Goal: Task Accomplishment & Management: Use online tool/utility

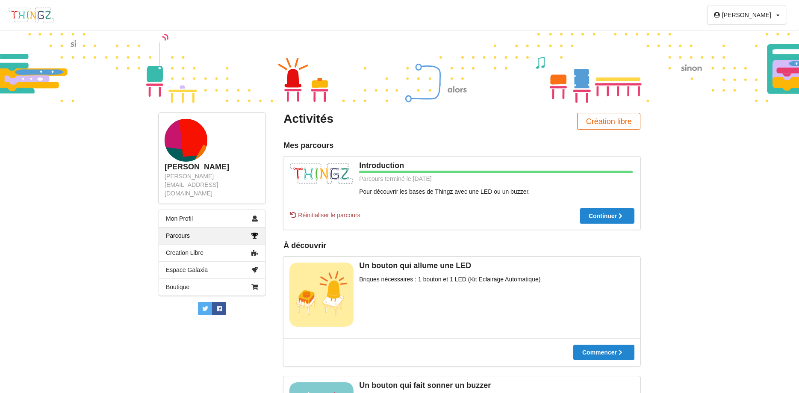
click at [602, 119] on button "Création libre" at bounding box center [608, 121] width 63 height 17
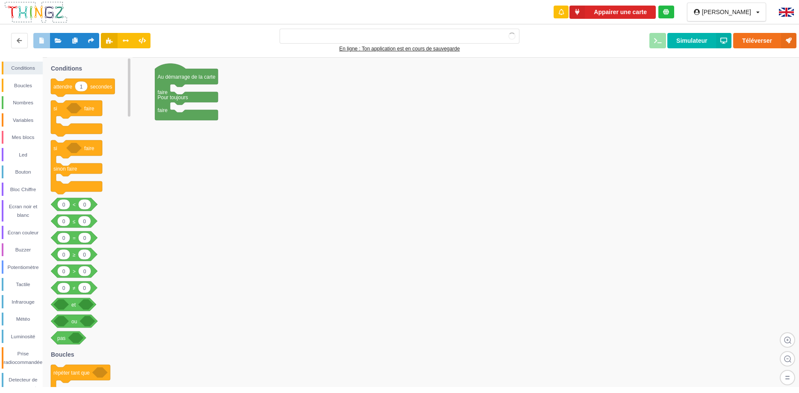
type input "Ma super application n°1"
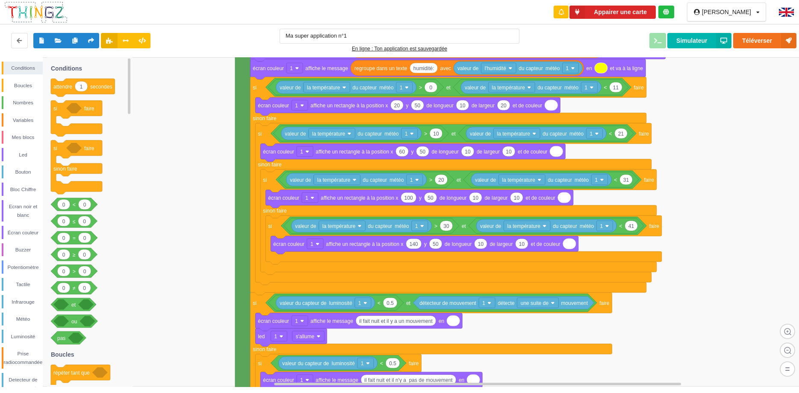
drag, startPoint x: 176, startPoint y: 258, endPoint x: 372, endPoint y: -44, distance: 360.3
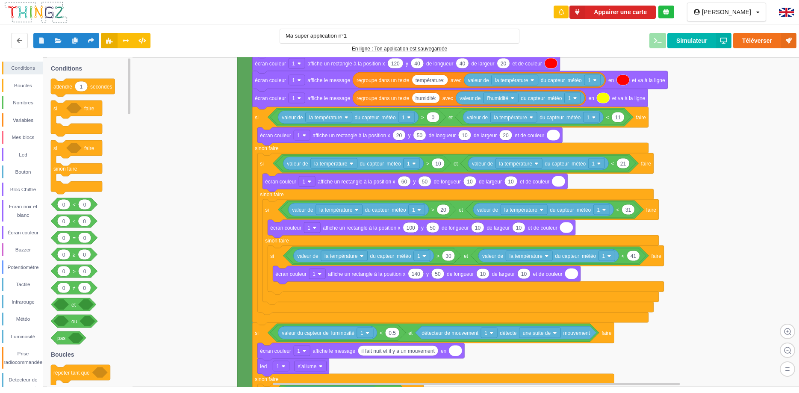
drag, startPoint x: 195, startPoint y: 242, endPoint x: 195, endPoint y: 247, distance: 5.1
click at [195, 247] on rect at bounding box center [402, 221] width 805 height 329
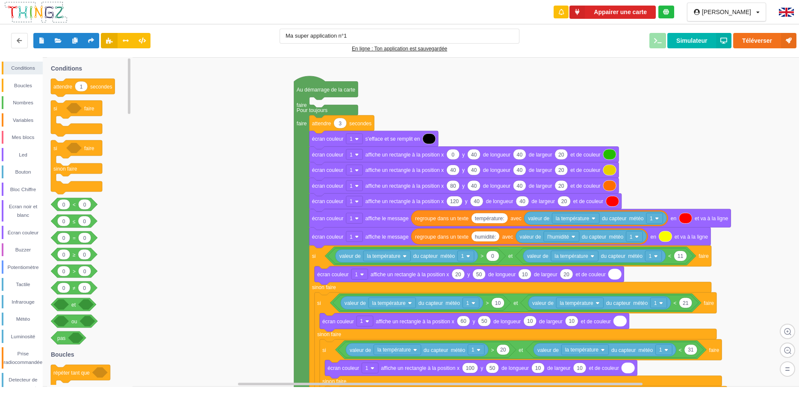
drag, startPoint x: 195, startPoint y: 247, endPoint x: 254, endPoint y: 408, distance: 171.0
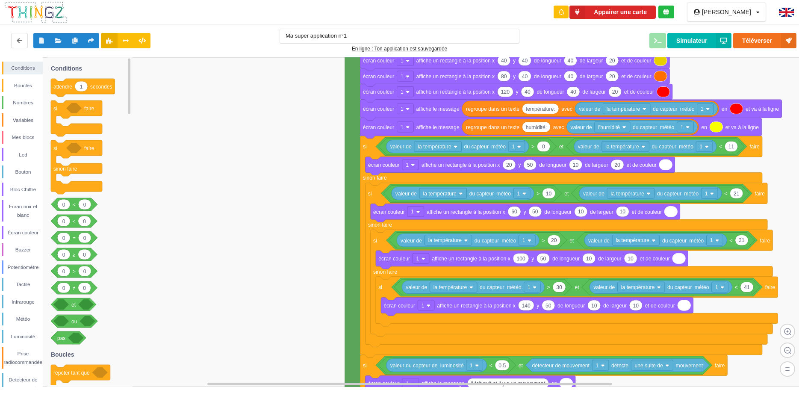
drag, startPoint x: 224, startPoint y: 227, endPoint x: 274, endPoint y: 118, distance: 119.9
click at [274, 118] on rect at bounding box center [402, 221] width 805 height 329
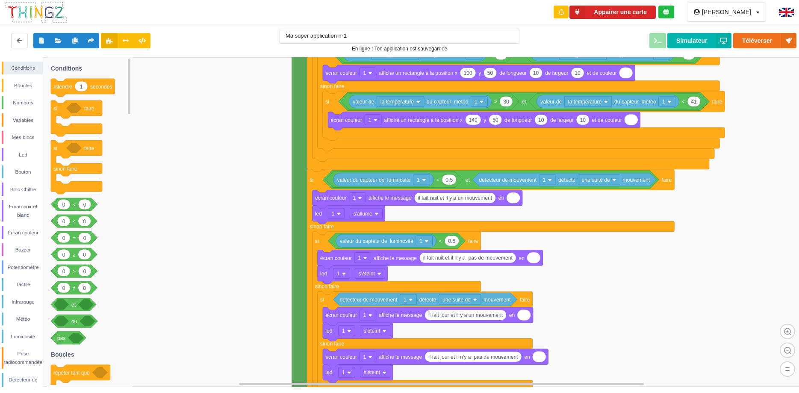
drag, startPoint x: 289, startPoint y: 298, endPoint x: 229, endPoint y: 91, distance: 215.4
click at [229, 91] on rect at bounding box center [402, 221] width 805 height 329
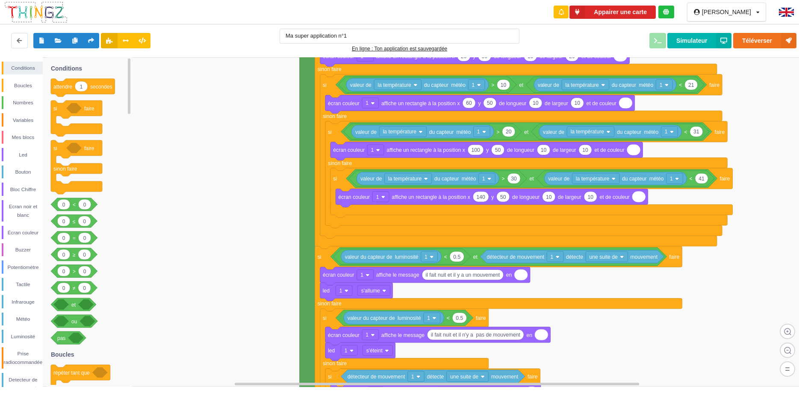
drag, startPoint x: 253, startPoint y: 283, endPoint x: 268, endPoint y: 380, distance: 98.1
click at [268, 380] on rect at bounding box center [402, 221] width 805 height 329
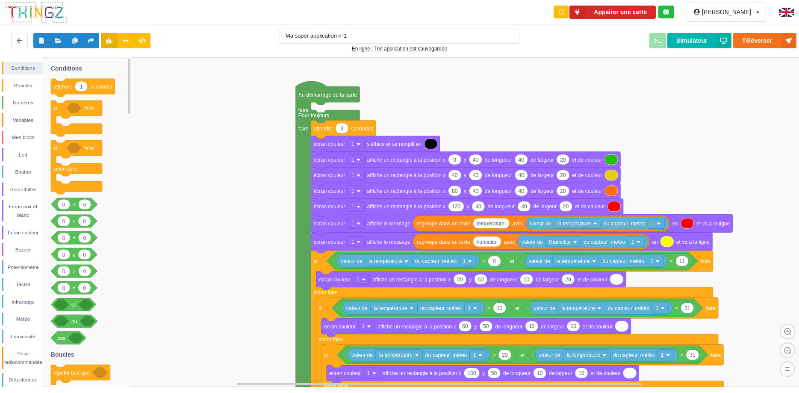
drag, startPoint x: 242, startPoint y: 111, endPoint x: 242, endPoint y: 325, distance: 214.1
click at [242, 325] on rect at bounding box center [402, 221] width 805 height 329
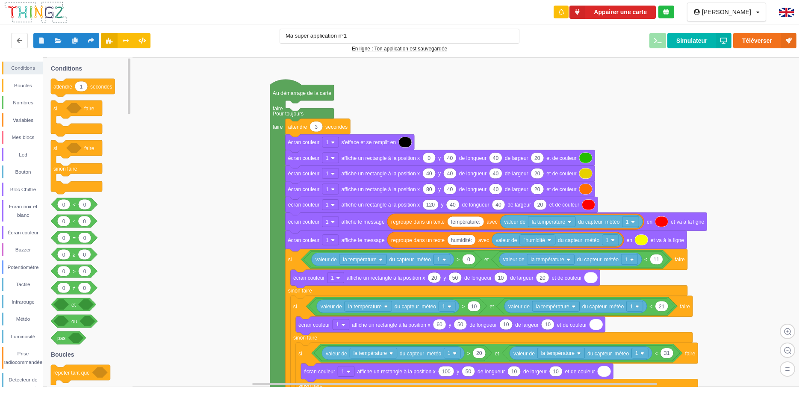
drag, startPoint x: 553, startPoint y: 120, endPoint x: 529, endPoint y: 111, distance: 25.3
click at [529, 111] on rect at bounding box center [402, 221] width 805 height 329
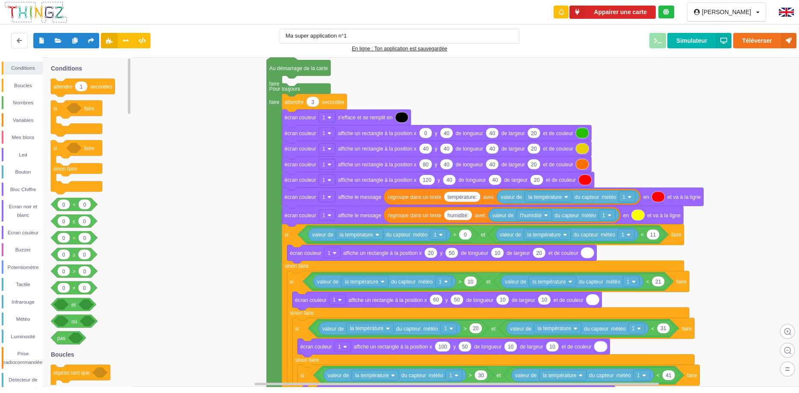
drag, startPoint x: 529, startPoint y: 110, endPoint x: 524, endPoint y: 89, distance: 21.3
click at [524, 89] on rect at bounding box center [402, 221] width 805 height 329
click at [20, 42] on icon at bounding box center [19, 40] width 7 height 5
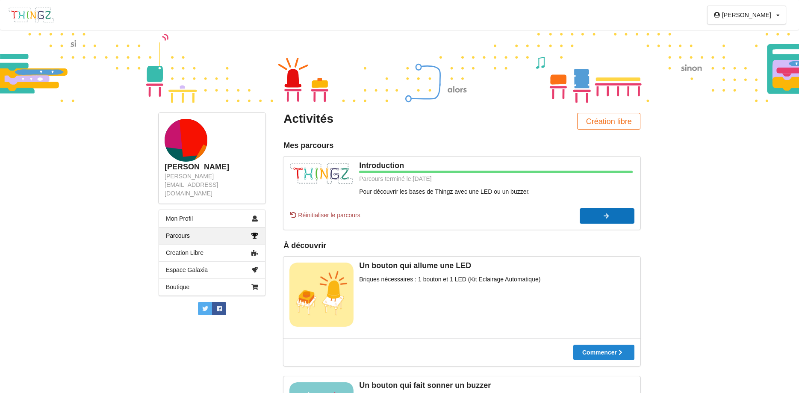
click at [607, 219] on icon at bounding box center [606, 216] width 7 height 6
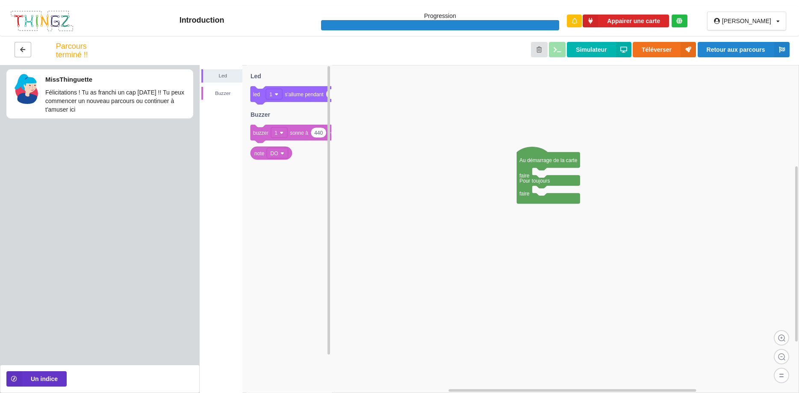
click at [27, 50] on button at bounding box center [23, 49] width 17 height 15
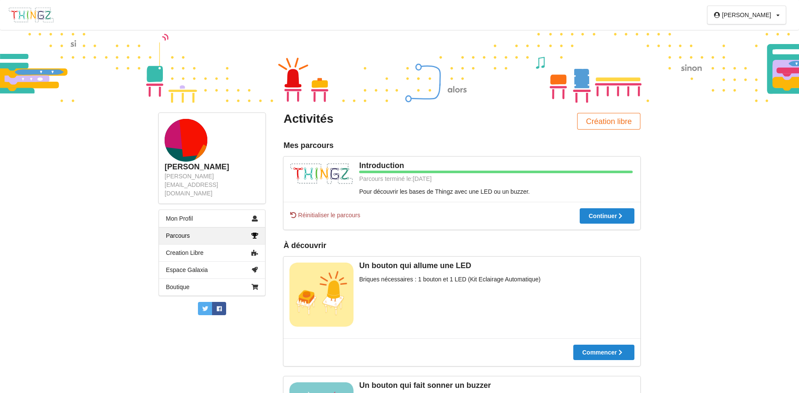
drag, startPoint x: 791, startPoint y: 112, endPoint x: 798, endPoint y: 115, distance: 8.1
click at [798, 114] on html "thierry Profil Déconnexion thierry [EMAIL_ADDRESS][DOMAIN_NAME] Mon Profil Parc…" at bounding box center [399, 196] width 799 height 393
click at [764, 12] on div "[PERSON_NAME]" at bounding box center [746, 15] width 49 height 6
click at [742, 164] on div "thierry Profil Déconnexion thierry [EMAIL_ADDRESS][DOMAIN_NAME] Mon Profil Parc…" at bounding box center [399, 196] width 799 height 393
click at [591, 118] on button "Création libre" at bounding box center [608, 121] width 63 height 17
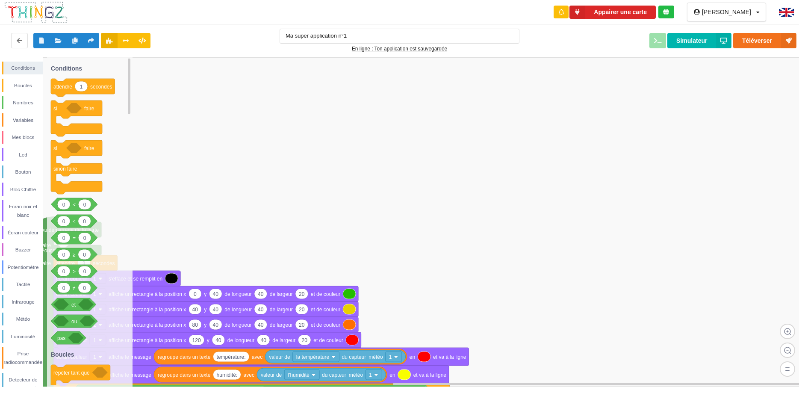
type input "Ma super application n°1"
click at [54, 38] on button at bounding box center [58, 40] width 17 height 15
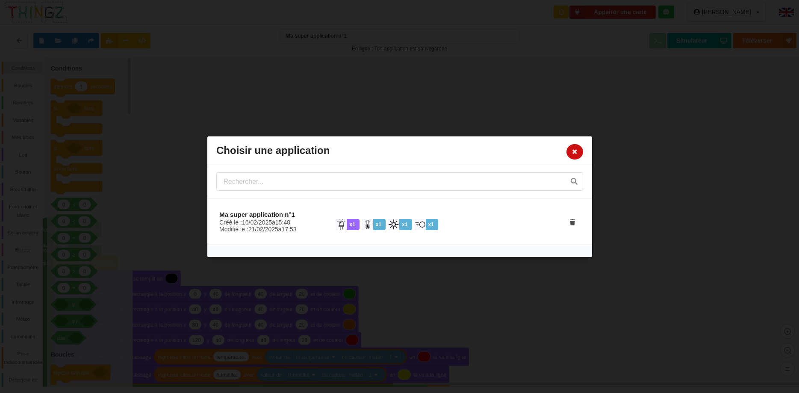
click at [574, 153] on icon at bounding box center [574, 150] width 7 height 5
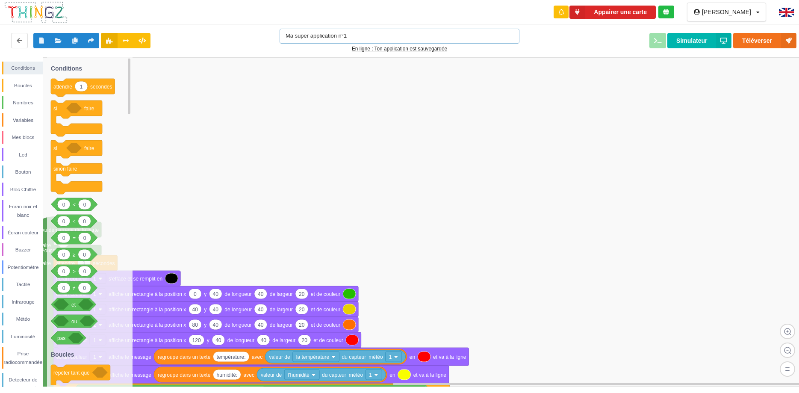
click at [334, 37] on input "Ma super application n°1" at bounding box center [400, 36] width 240 height 15
click at [695, 42] on button "Simulateur" at bounding box center [699, 40] width 64 height 15
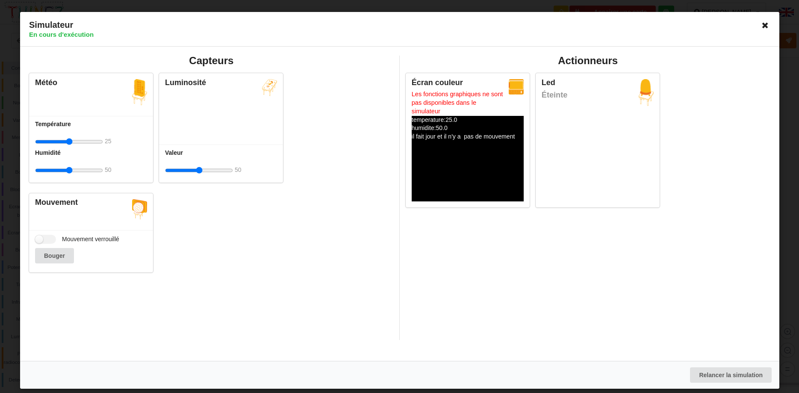
click at [765, 21] on icon at bounding box center [765, 25] width 14 height 14
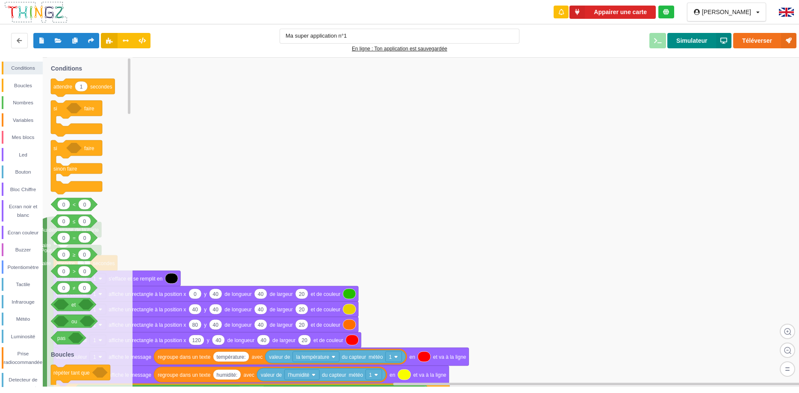
click at [709, 41] on button "Simulateur" at bounding box center [699, 40] width 64 height 15
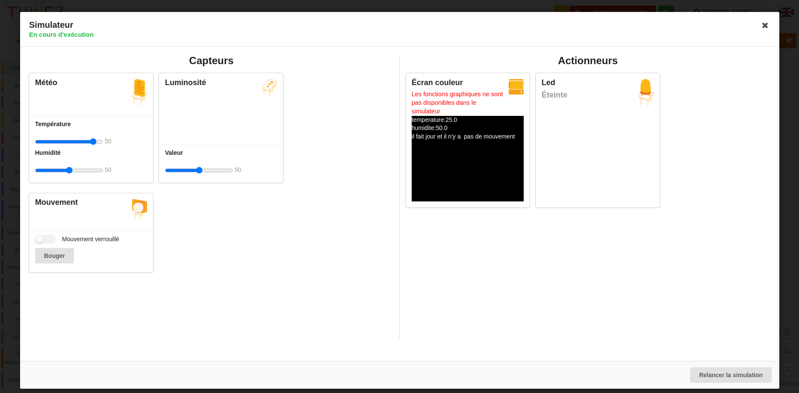
drag, startPoint x: 77, startPoint y: 143, endPoint x: 156, endPoint y: 144, distance: 78.7
click at [103, 144] on input "range" at bounding box center [69, 142] width 68 height 16
drag, startPoint x: 116, startPoint y: 143, endPoint x: 76, endPoint y: 146, distance: 39.9
type input "25"
click at [76, 146] on input "range" at bounding box center [69, 142] width 68 height 16
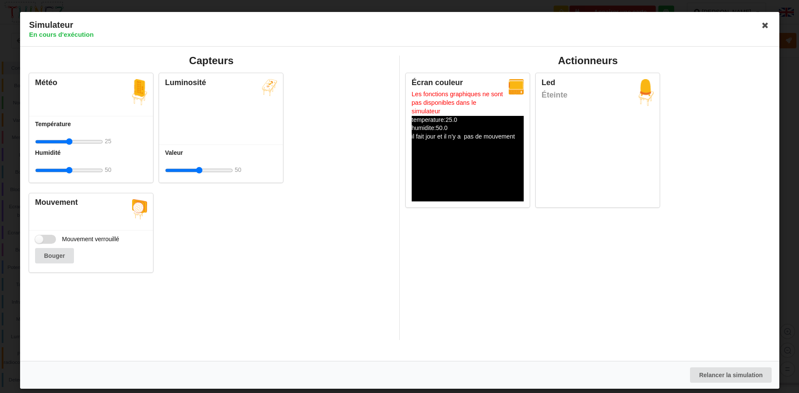
click at [50, 239] on label "Mouvement verrouillé" at bounding box center [77, 239] width 84 height 9
click at [50, 239] on input "Mouvement verrouillé" at bounding box center [45, 239] width 21 height 9
checkbox input "true"
drag, startPoint x: 206, startPoint y: 170, endPoint x: 126, endPoint y: 176, distance: 80.5
type input "0"
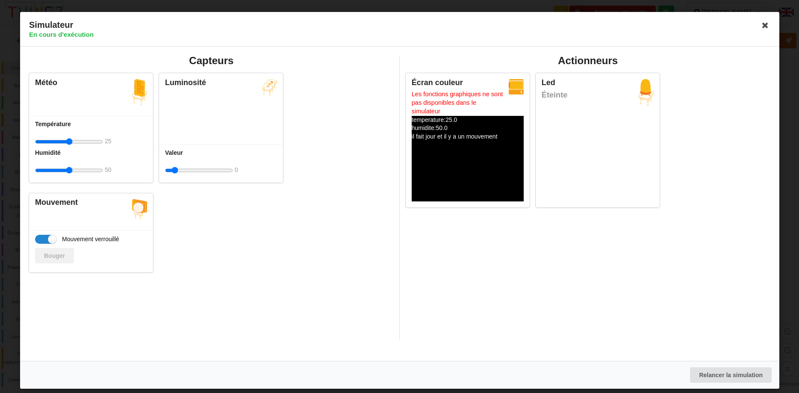
click at [165, 176] on input "range" at bounding box center [199, 170] width 68 height 16
click at [47, 239] on label "Mouvement verrouillé" at bounding box center [77, 239] width 84 height 9
click at [47, 239] on input "Mouvement verrouillé" at bounding box center [45, 239] width 21 height 9
click at [47, 239] on label "Mouvement verrouillé" at bounding box center [77, 239] width 84 height 9
click at [47, 239] on input "Mouvement verrouillé" at bounding box center [45, 239] width 21 height 9
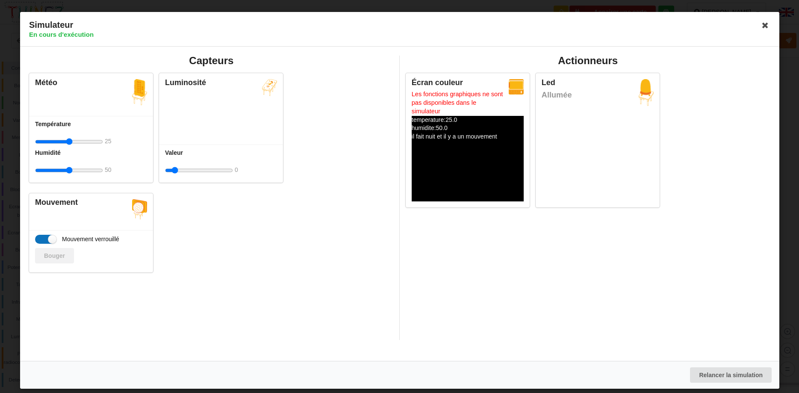
click at [51, 243] on label "Mouvement verrouillé" at bounding box center [77, 239] width 84 height 9
click at [51, 243] on input "Mouvement verrouillé" at bounding box center [45, 239] width 21 height 9
checkbox input "false"
click at [54, 256] on button "Bouger" at bounding box center [54, 255] width 39 height 15
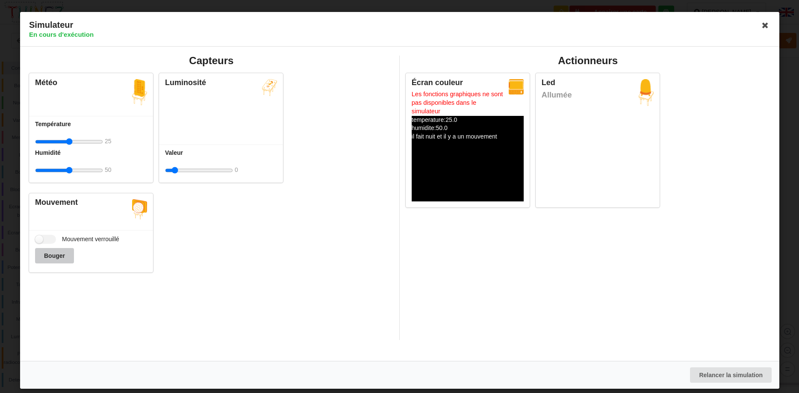
click at [54, 255] on button "Bouger" at bounding box center [54, 255] width 39 height 15
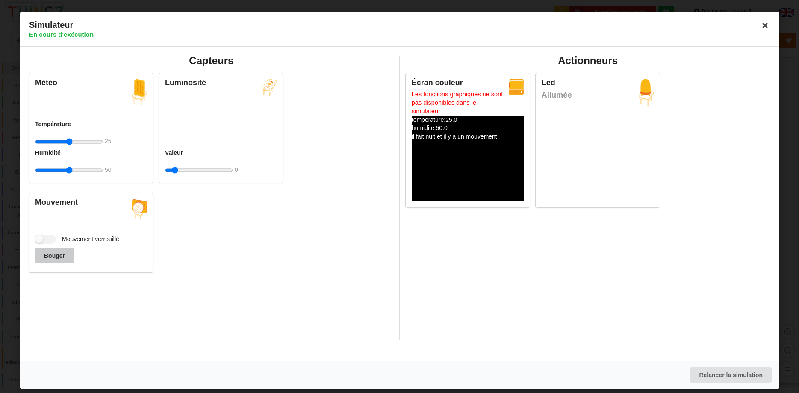
click at [54, 255] on button "Bouger" at bounding box center [54, 255] width 39 height 15
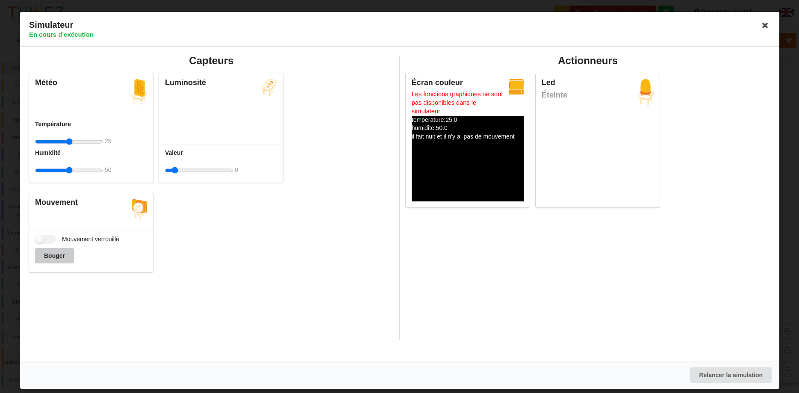
click at [54, 255] on button "Bouger" at bounding box center [54, 255] width 39 height 15
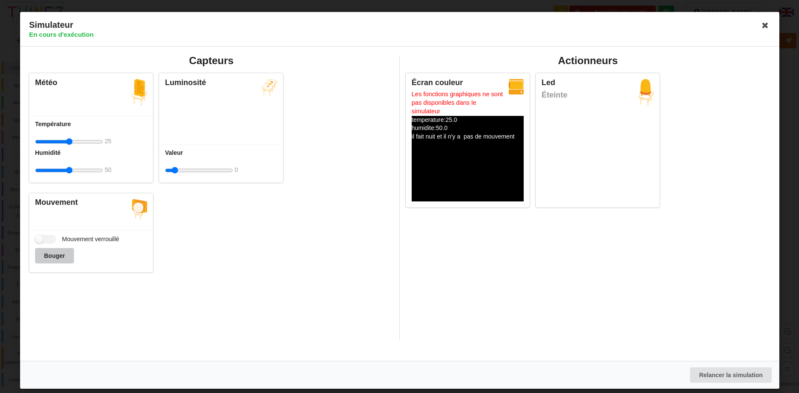
click at [54, 255] on button "Bouger" at bounding box center [54, 255] width 39 height 15
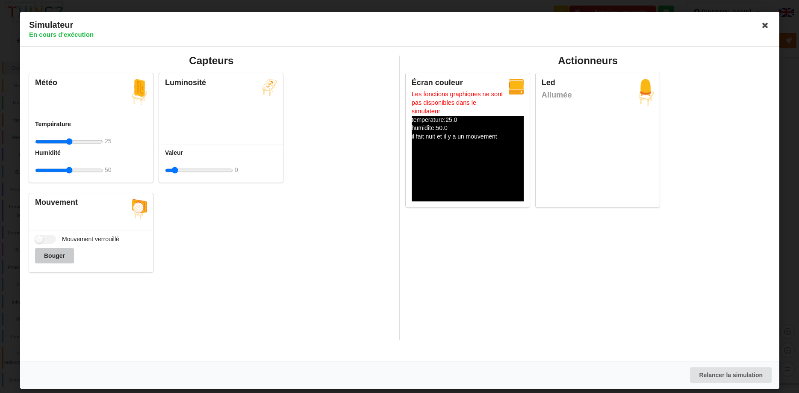
click at [54, 255] on button "Bouger" at bounding box center [54, 255] width 39 height 15
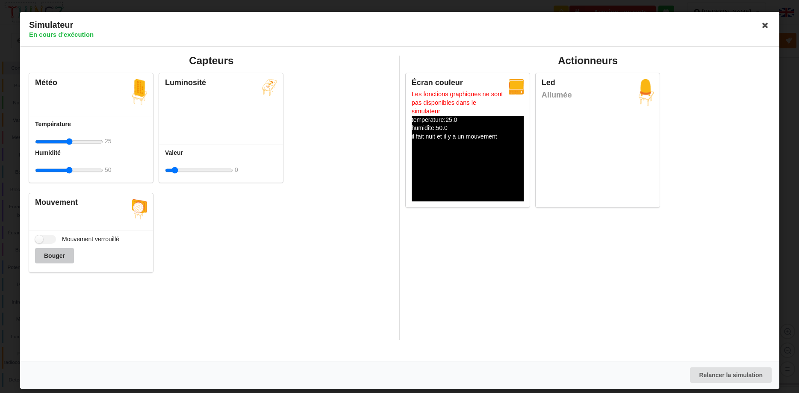
click at [54, 255] on button "Bouger" at bounding box center [54, 255] width 39 height 15
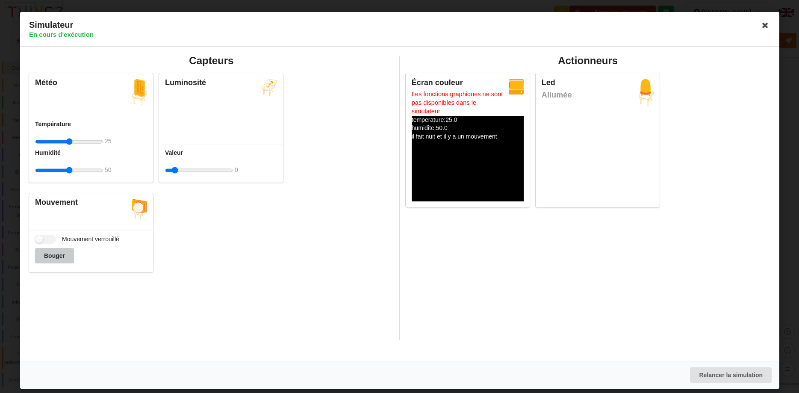
click at [54, 255] on button "Bouger" at bounding box center [54, 255] width 39 height 15
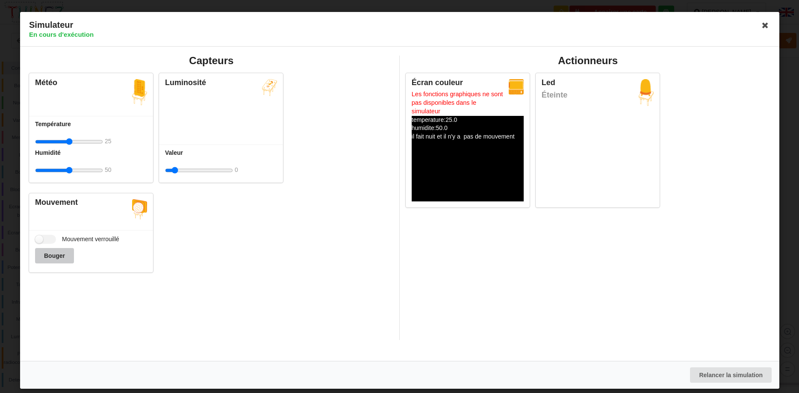
click at [54, 255] on button "Bouger" at bounding box center [54, 255] width 39 height 15
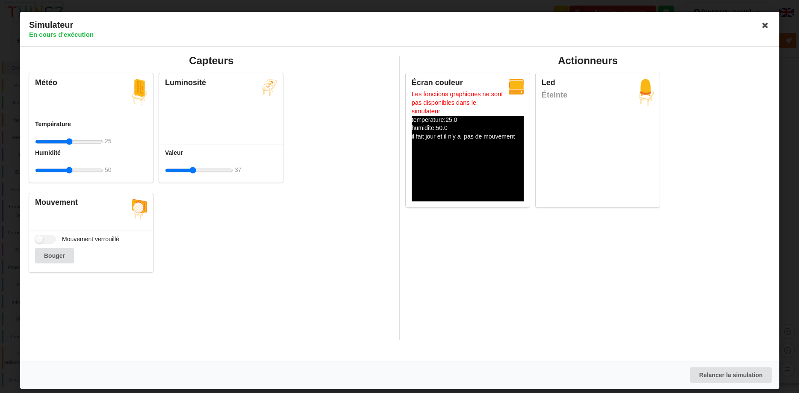
drag, startPoint x: 170, startPoint y: 172, endPoint x: 197, endPoint y: 170, distance: 26.6
type input "37"
click at [197, 170] on input "range" at bounding box center [199, 170] width 68 height 16
click at [767, 27] on icon at bounding box center [765, 25] width 14 height 14
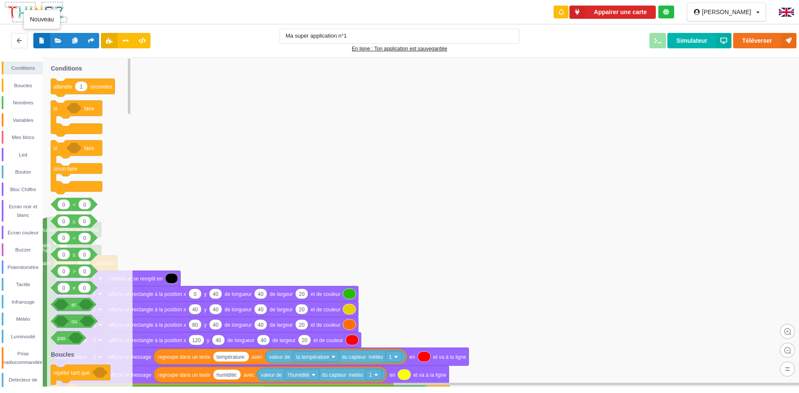
click at [38, 39] on button at bounding box center [41, 40] width 17 height 15
type input "Ma super application n°2"
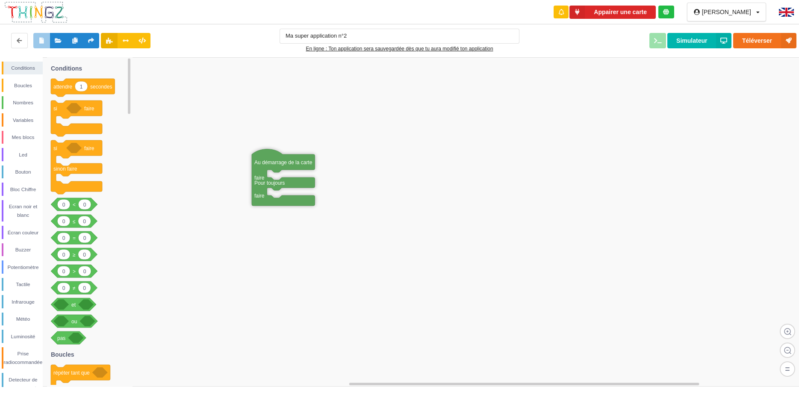
drag, startPoint x: 345, startPoint y: 82, endPoint x: 272, endPoint y: 163, distance: 108.9
click at [272, 163] on icon at bounding box center [283, 177] width 63 height 56
click at [59, 41] on icon at bounding box center [58, 40] width 7 height 5
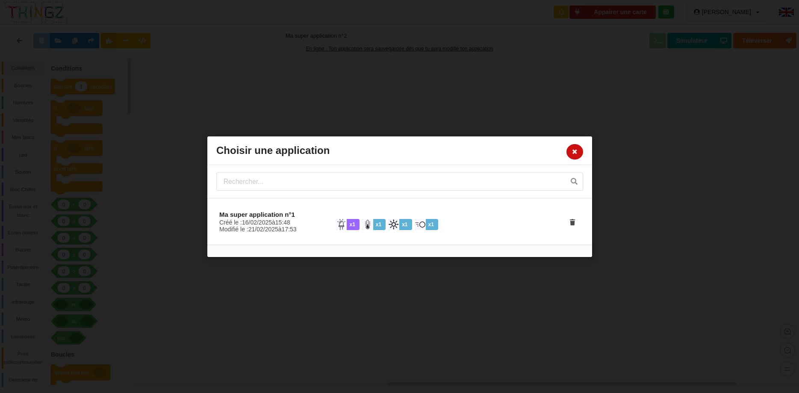
click at [572, 152] on icon at bounding box center [574, 150] width 7 height 5
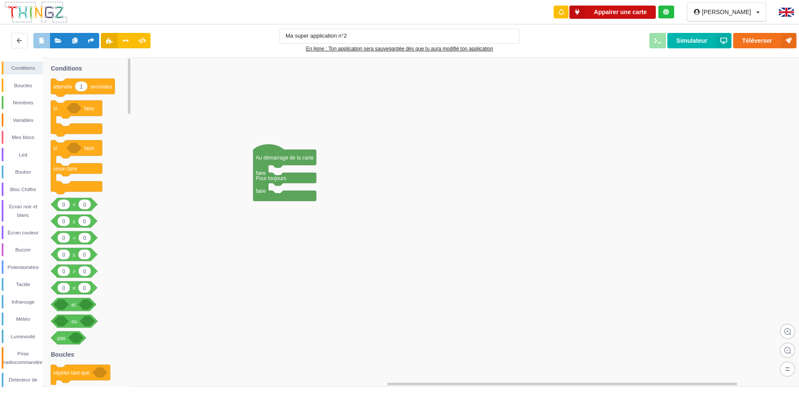
click at [623, 12] on button "Appairer une carte" at bounding box center [612, 12] width 86 height 13
click at [585, 12] on icon at bounding box center [576, 12] width 15 height 13
click at [656, 12] on button "Appairer une carte" at bounding box center [612, 12] width 86 height 13
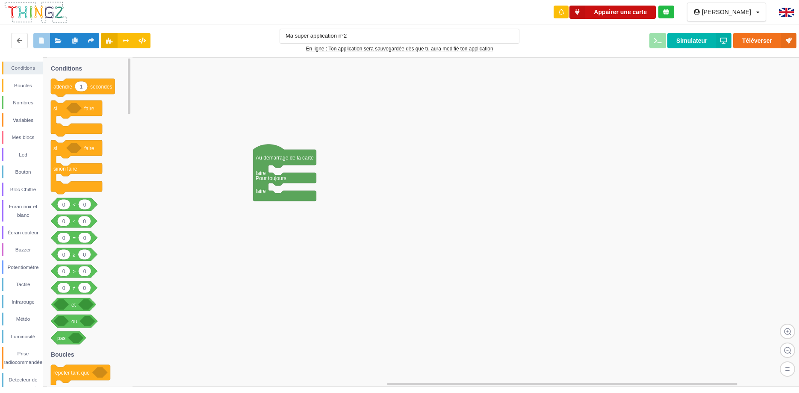
click at [656, 12] on button "Appairer une carte" at bounding box center [612, 12] width 86 height 13
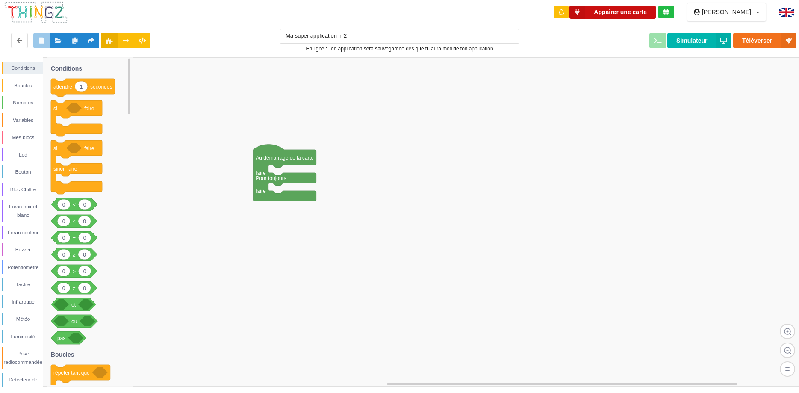
click at [656, 12] on button "Appairer une carte" at bounding box center [612, 12] width 86 height 13
click at [656, 10] on button "Appairer une carte" at bounding box center [612, 12] width 86 height 13
click at [656, 7] on button "Appairer une carte" at bounding box center [612, 12] width 86 height 13
click at [656, 12] on button "Appairer une carte" at bounding box center [612, 12] width 86 height 13
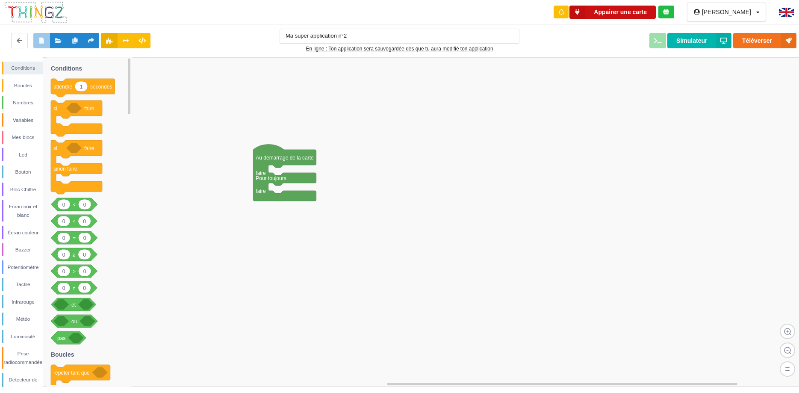
click at [656, 12] on button "Appairer une carte" at bounding box center [612, 12] width 86 height 13
drag, startPoint x: 664, startPoint y: 12, endPoint x: 659, endPoint y: 13, distance: 5.2
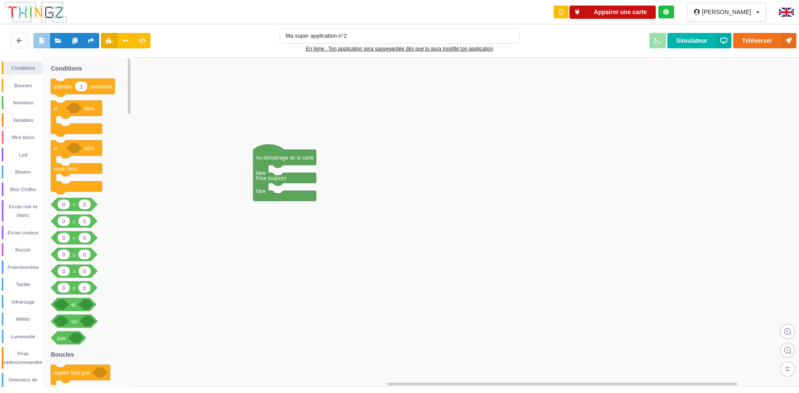
click at [656, 13] on button "Appairer une carte" at bounding box center [612, 12] width 86 height 13
click at [585, 12] on icon at bounding box center [576, 12] width 15 height 13
click at [585, 9] on icon at bounding box center [576, 12] width 15 height 13
click at [626, 8] on button "Appairer une carte" at bounding box center [612, 12] width 86 height 13
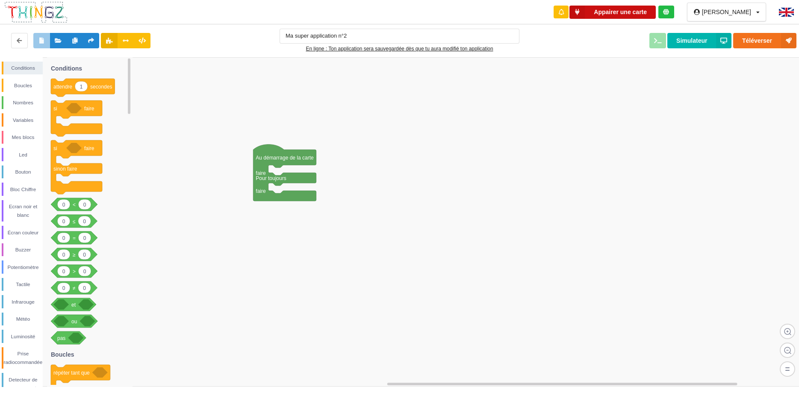
click at [626, 8] on button "Appairer une carte" at bounding box center [612, 12] width 86 height 13
click at [627, 11] on button "Appairer une carte" at bounding box center [612, 12] width 86 height 13
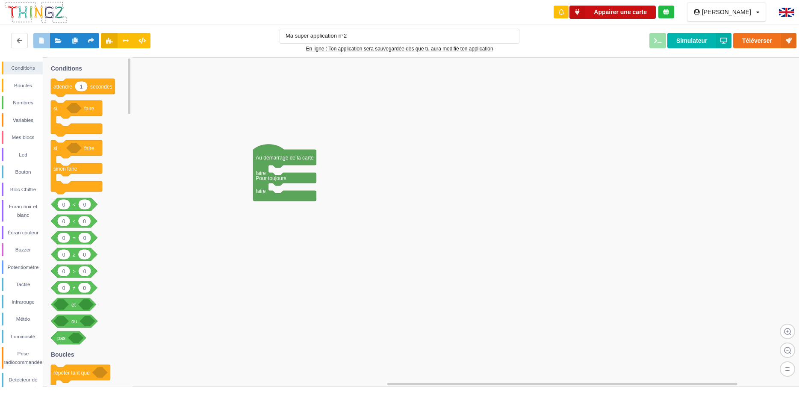
click at [627, 11] on button "Appairer une carte" at bounding box center [612, 12] width 86 height 13
click at [627, 8] on button "Appairer une carte" at bounding box center [612, 12] width 86 height 13
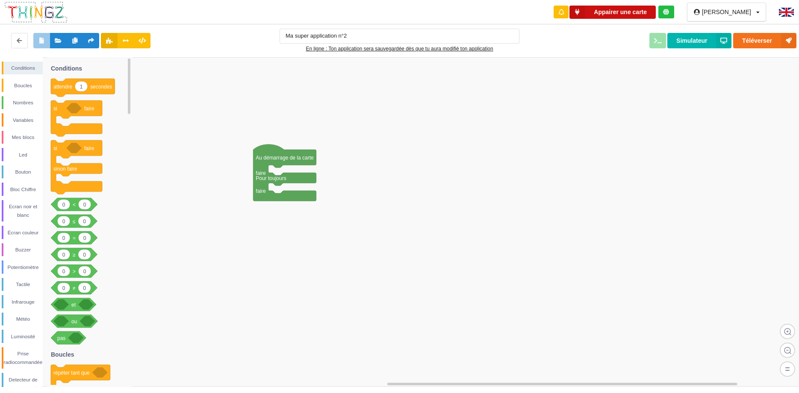
click at [627, 8] on button "Appairer une carte" at bounding box center [612, 12] width 86 height 13
click at [765, 35] on button "Téléverser" at bounding box center [764, 40] width 63 height 15
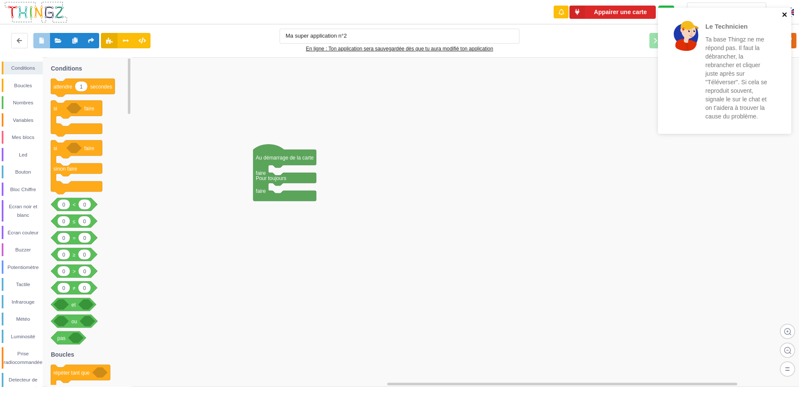
click at [786, 18] on button "close" at bounding box center [785, 15] width 6 height 8
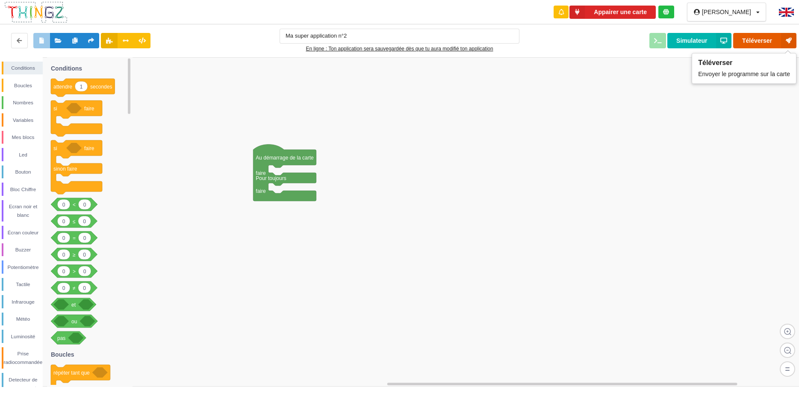
click at [756, 37] on button "Téléverser" at bounding box center [764, 40] width 63 height 15
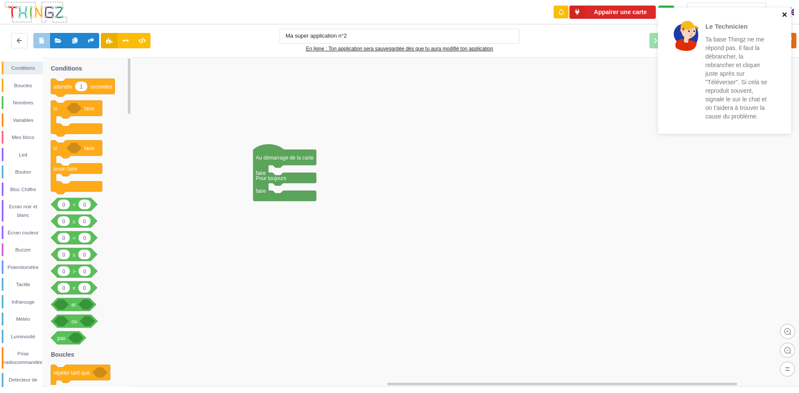
click at [786, 15] on icon "close" at bounding box center [784, 14] width 4 height 4
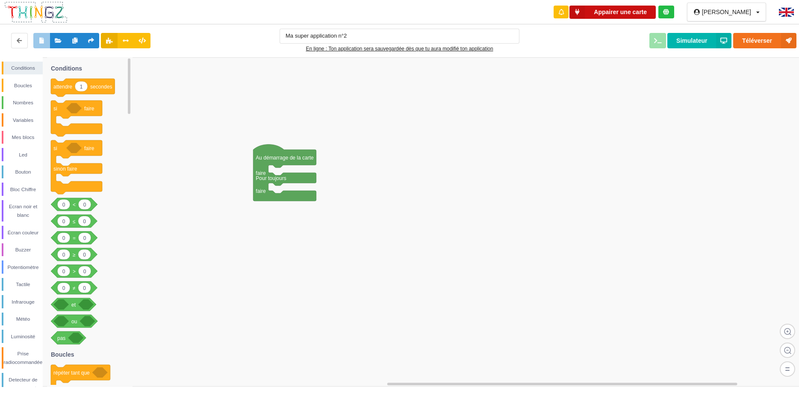
click at [653, 17] on button "Appairer une carte" at bounding box center [612, 12] width 86 height 13
click at [648, 13] on button "Appairer une carte" at bounding box center [612, 12] width 86 height 13
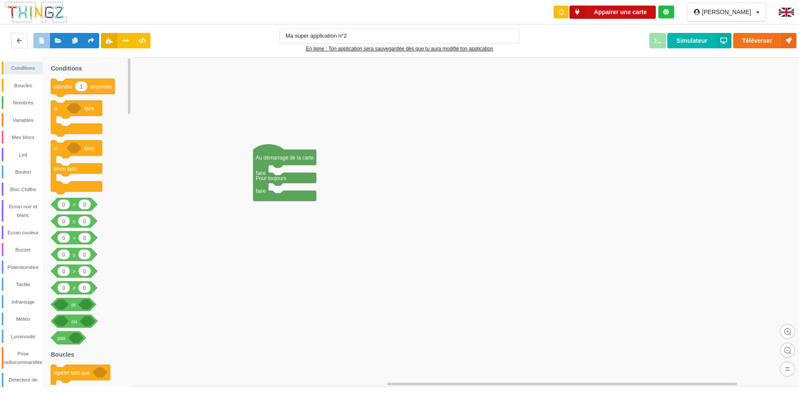
click at [648, 13] on button "Appairer une carte" at bounding box center [612, 12] width 86 height 13
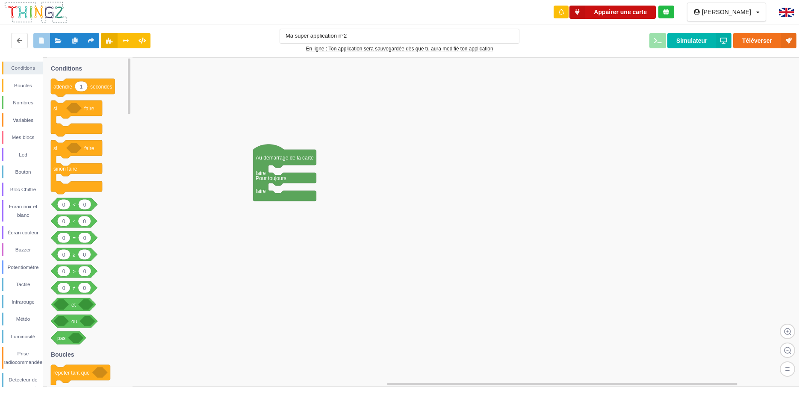
click at [648, 13] on button "Appairer une carte" at bounding box center [612, 12] width 86 height 13
click at [643, 10] on button "Appairer une carte" at bounding box center [612, 12] width 86 height 13
click at [641, 12] on button "Appairer une carte" at bounding box center [612, 12] width 86 height 13
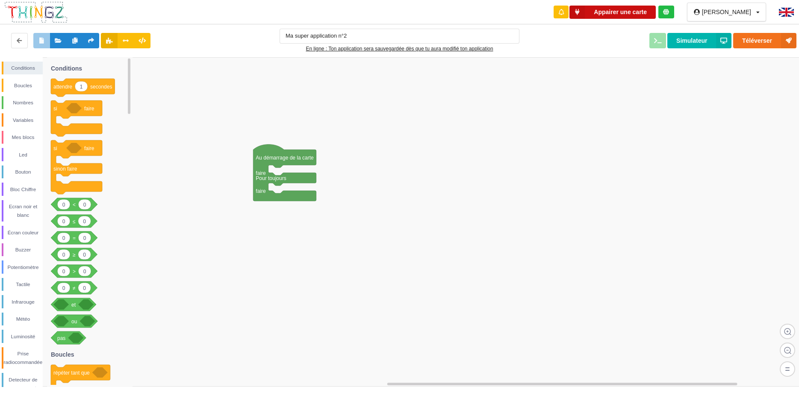
click at [620, 12] on button "Appairer une carte" at bounding box center [612, 12] width 86 height 13
click at [620, 9] on button "Appairer une carte" at bounding box center [612, 12] width 86 height 13
click at [13, 212] on div "Ecran noir et blanc" at bounding box center [22, 210] width 39 height 17
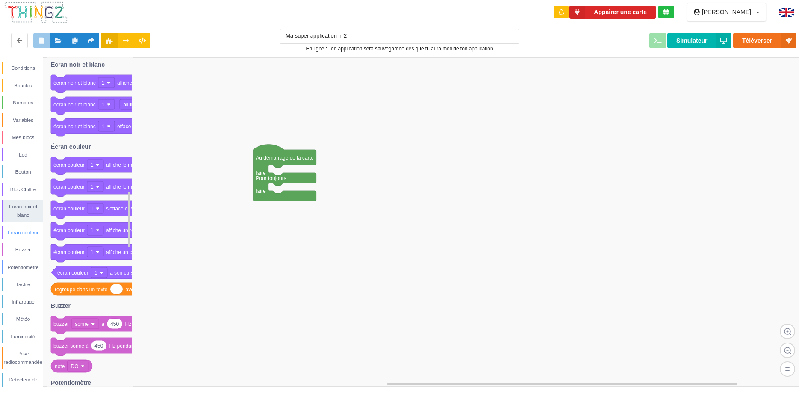
click at [9, 239] on div "Écran couleur" at bounding box center [22, 232] width 41 height 13
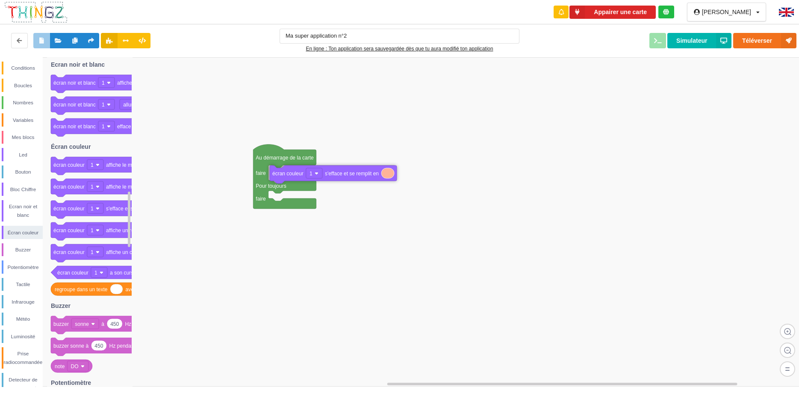
drag, startPoint x: 75, startPoint y: 210, endPoint x: 341, endPoint y: 175, distance: 268.2
click at [341, 175] on div "Conditions Boucles Nombres Variables Mes blocs Led Bouton Bloc Chiffre Ecran no…" at bounding box center [402, 222] width 805 height 330
type input "Ma super application n°2"
click at [631, 12] on button "Appairer une carte" at bounding box center [612, 12] width 86 height 13
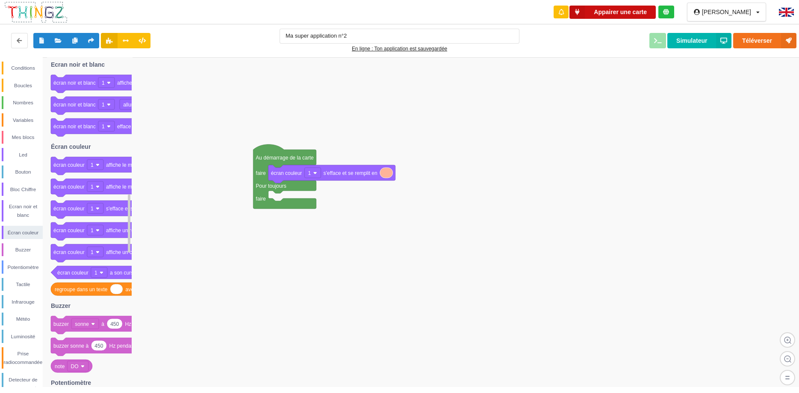
click at [631, 12] on button "Appairer une carte" at bounding box center [612, 12] width 86 height 13
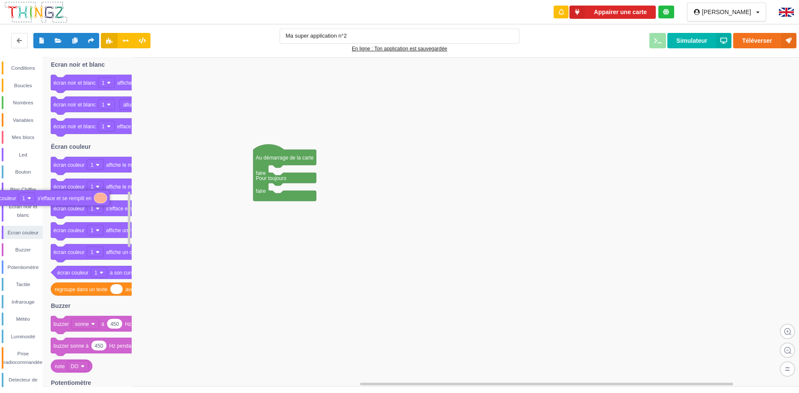
drag, startPoint x: 343, startPoint y: 168, endPoint x: 59, endPoint y: 194, distance: 285.0
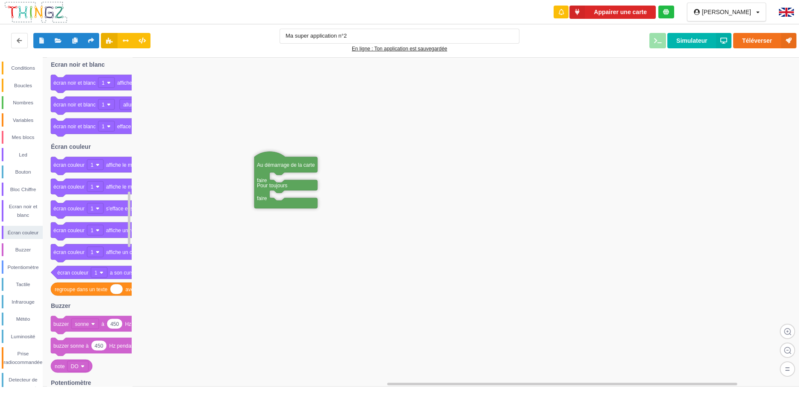
drag, startPoint x: 280, startPoint y: 156, endPoint x: 281, endPoint y: 164, distance: 7.3
click at [281, 164] on text "Au démarrage de la carte" at bounding box center [286, 165] width 58 height 6
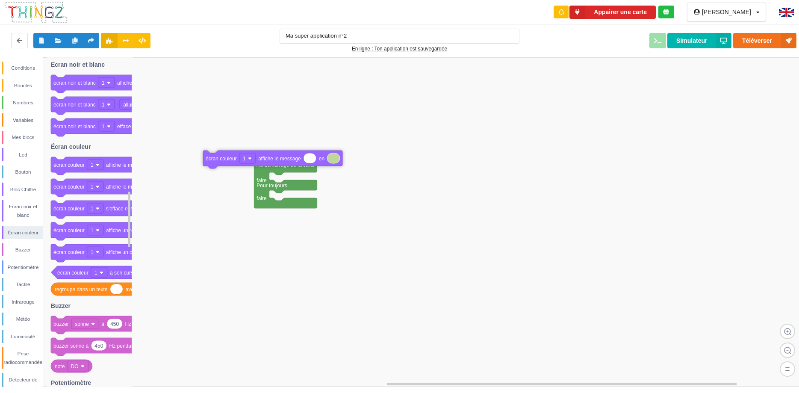
drag, startPoint x: 109, startPoint y: 167, endPoint x: 308, endPoint y: 160, distance: 198.9
click at [308, 160] on div "Conditions Boucles Nombres Variables Mes blocs Led Bouton Bloc Chiffre Ecran no…" at bounding box center [402, 222] width 805 height 330
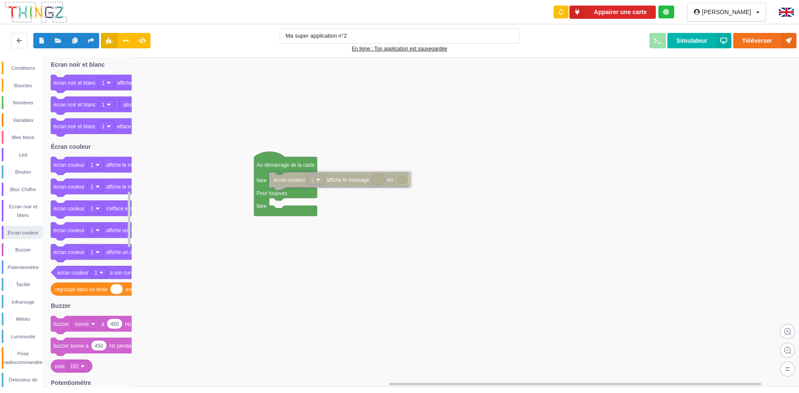
drag, startPoint x: 305, startPoint y: 159, endPoint x: 374, endPoint y: 180, distance: 72.1
click at [374, 180] on icon at bounding box center [378, 179] width 13 height 10
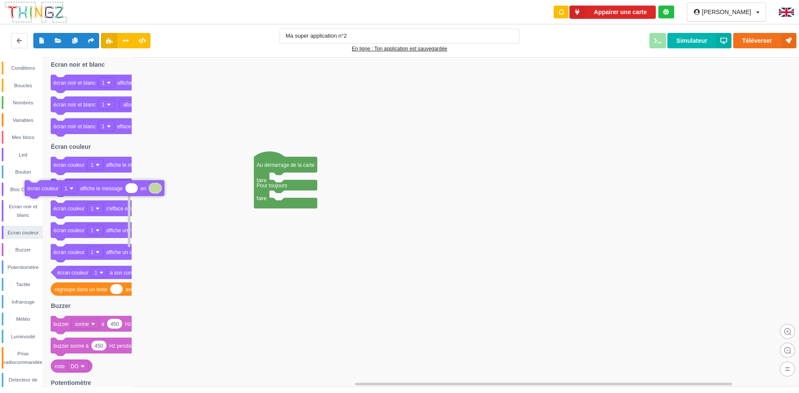
drag, startPoint x: 374, startPoint y: 180, endPoint x: 130, endPoint y: 188, distance: 244.6
click at [585, 9] on icon at bounding box center [576, 12] width 15 height 13
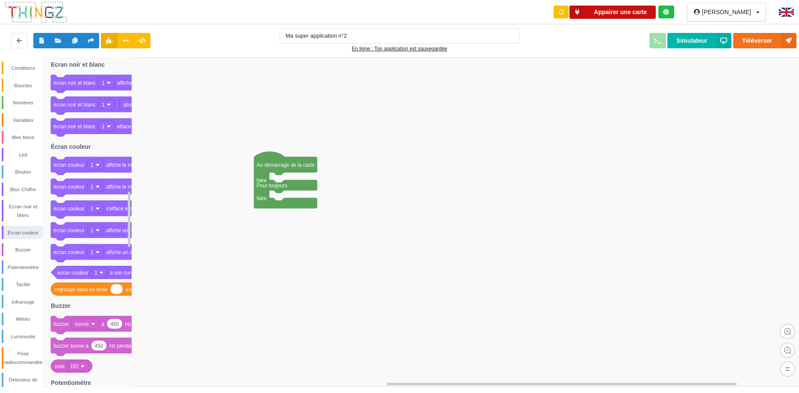
click at [585, 9] on icon at bounding box center [576, 12] width 15 height 13
click at [768, 40] on button "Téléverser" at bounding box center [764, 40] width 63 height 15
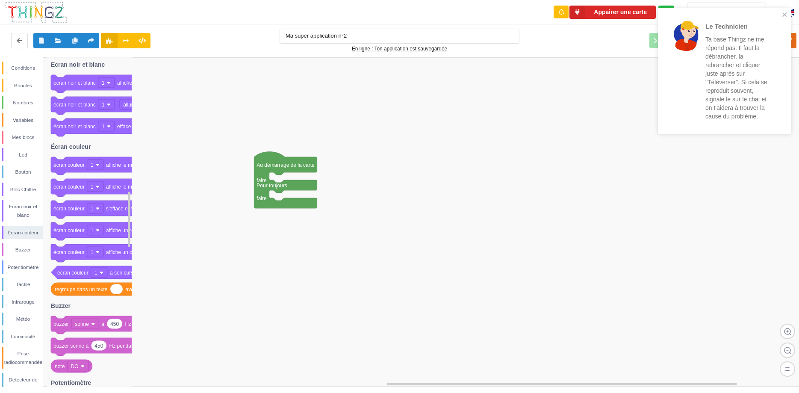
click at [633, 112] on rect at bounding box center [402, 221] width 805 height 329
click at [786, 16] on icon "close" at bounding box center [784, 14] width 4 height 4
